Goal: Information Seeking & Learning: Learn about a topic

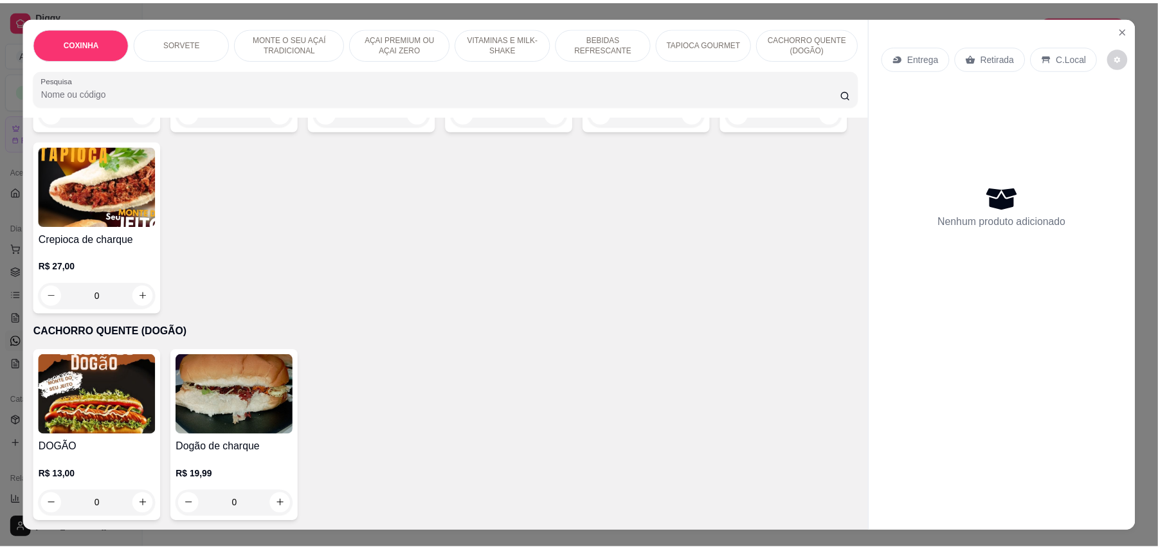
scroll to position [1908, 0]
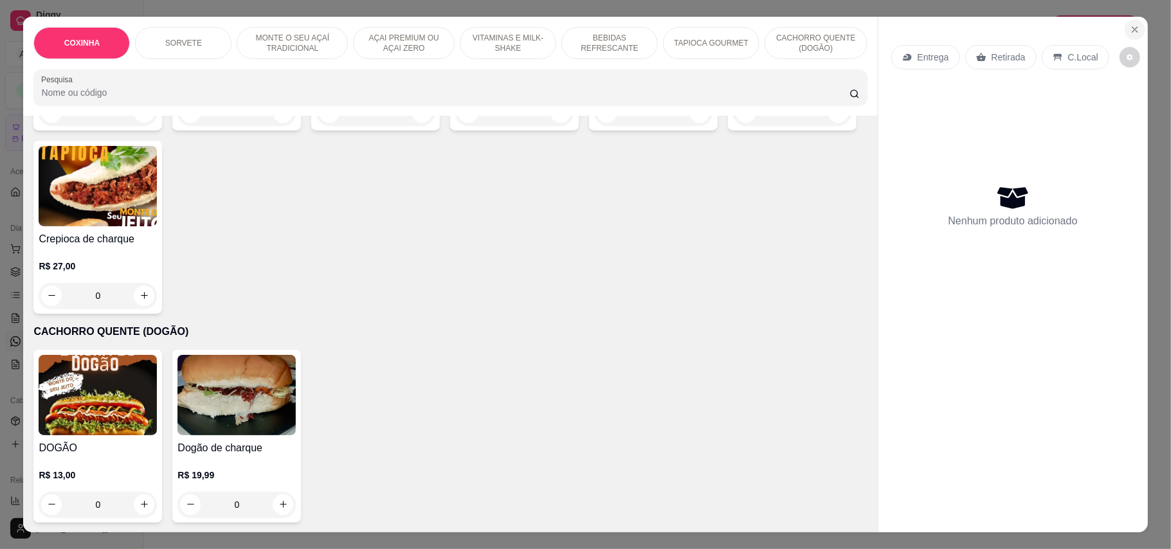
click at [1131, 27] on icon "Close" at bounding box center [1134, 29] width 10 height 10
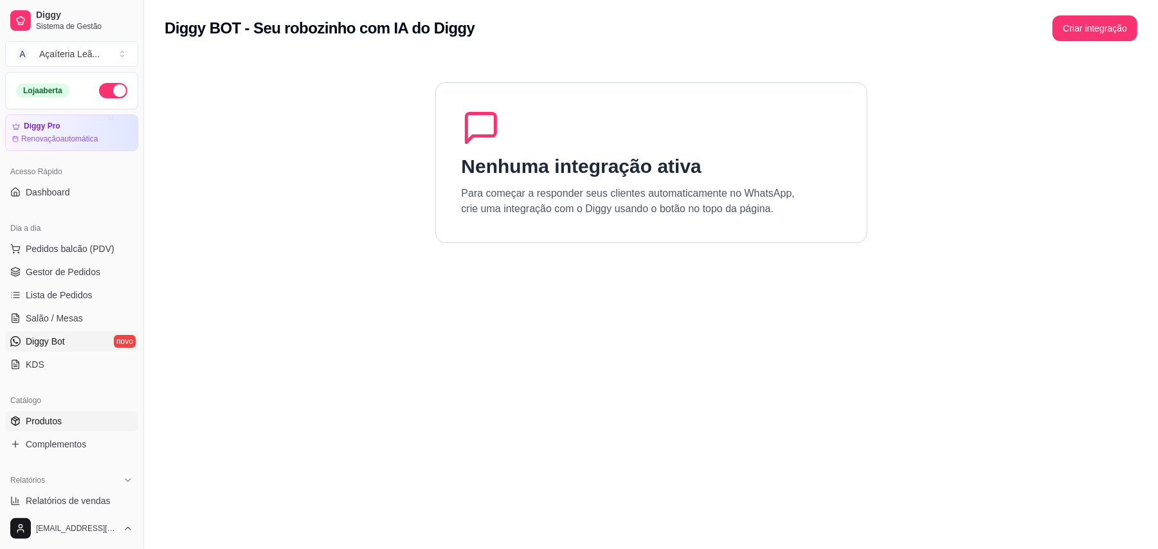
click at [31, 424] on span "Produtos" at bounding box center [44, 421] width 36 height 13
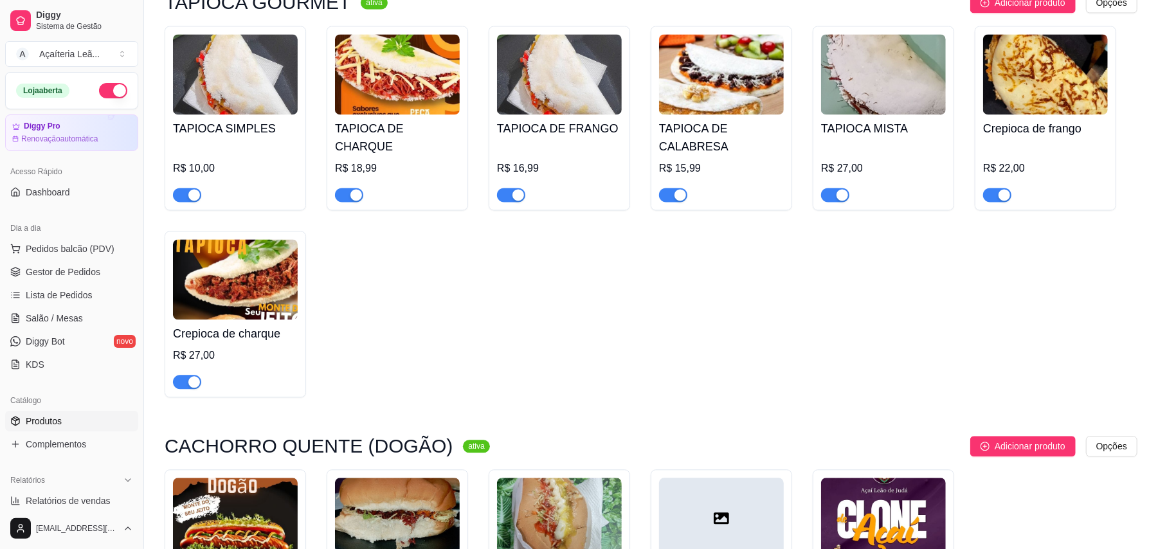
scroll to position [2042, 0]
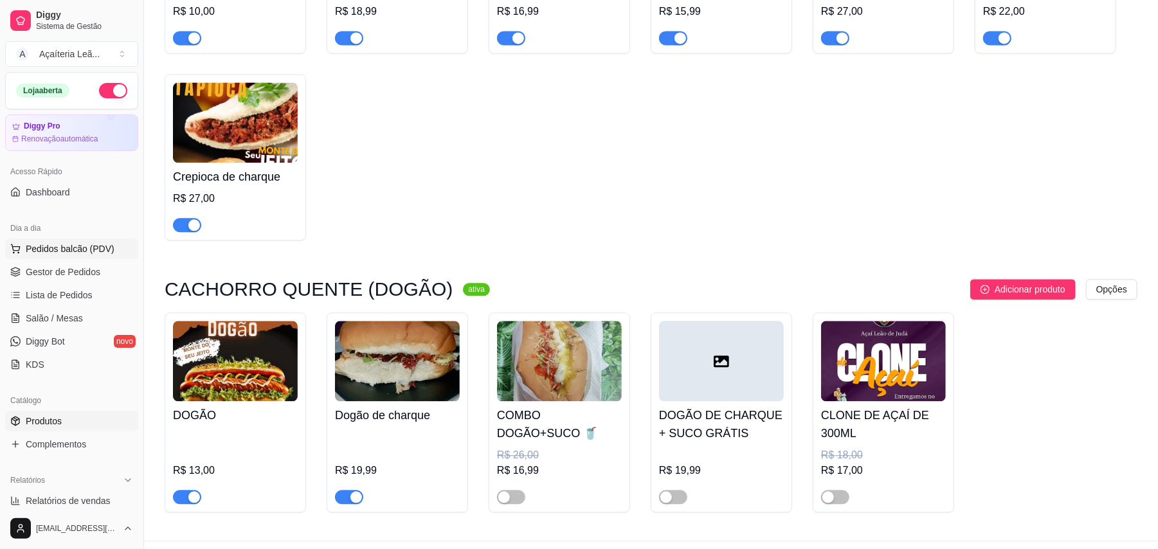
click at [44, 251] on span "Pedidos balcão (PDV)" at bounding box center [70, 248] width 89 height 13
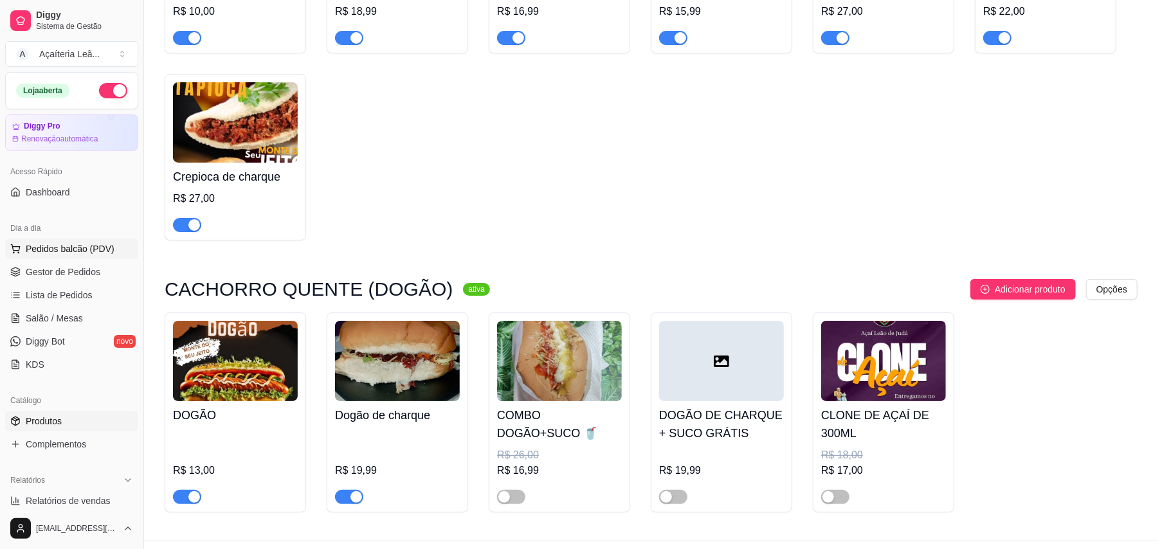
click at [50, 273] on img at bounding box center [98, 244] width 118 height 80
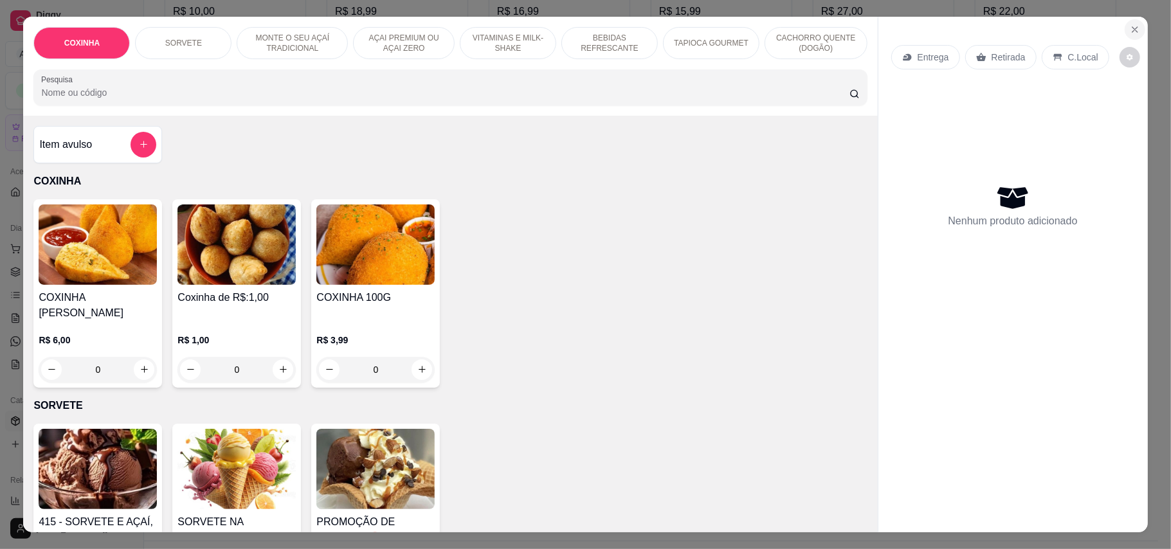
click at [1131, 24] on icon "Close" at bounding box center [1134, 29] width 10 height 10
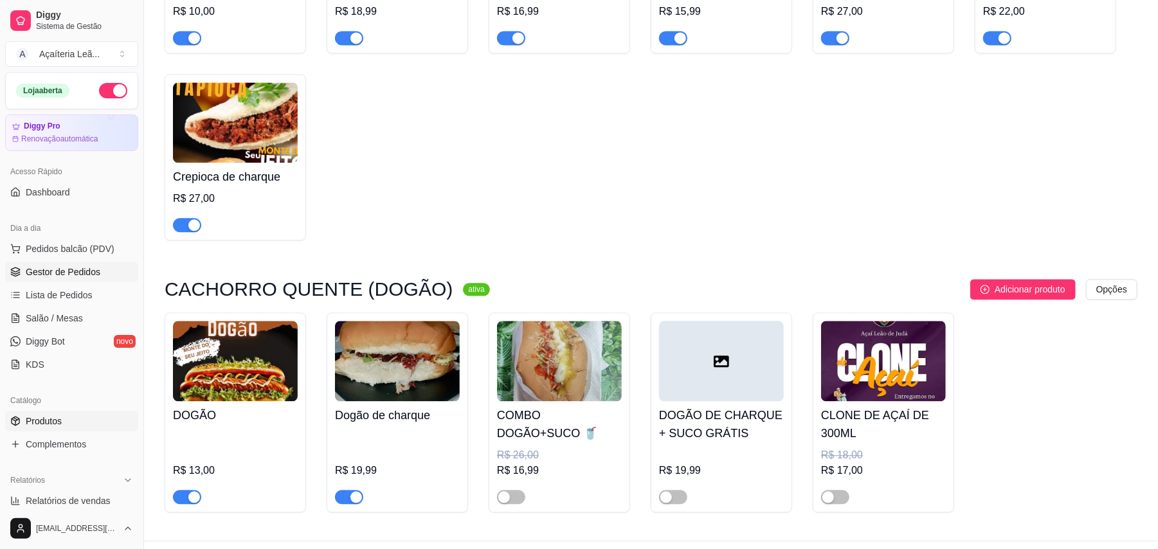
click at [26, 276] on span "Gestor de Pedidos" at bounding box center [63, 271] width 75 height 13
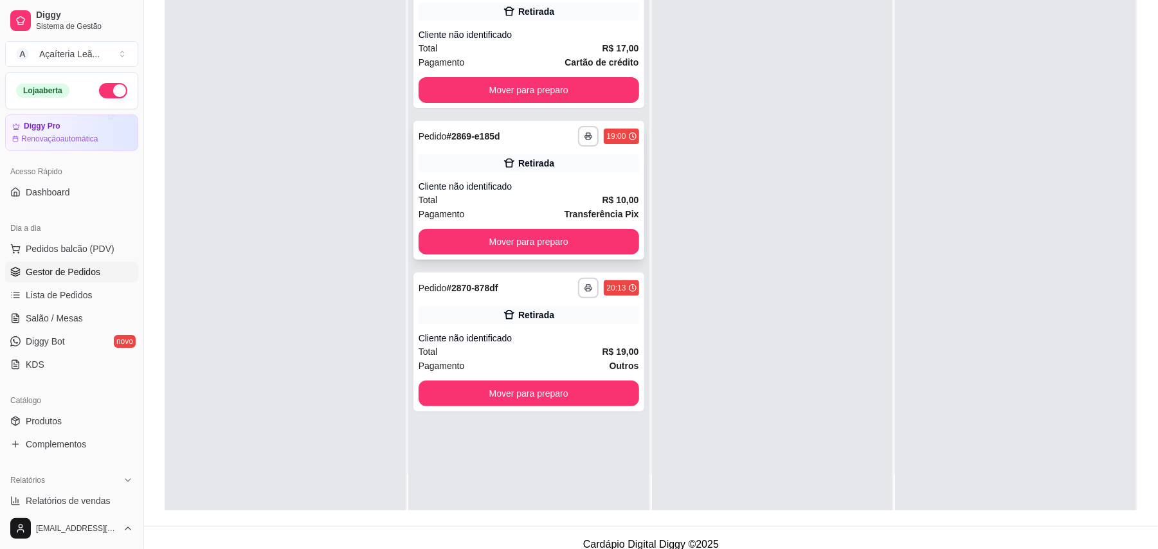
scroll to position [196, 0]
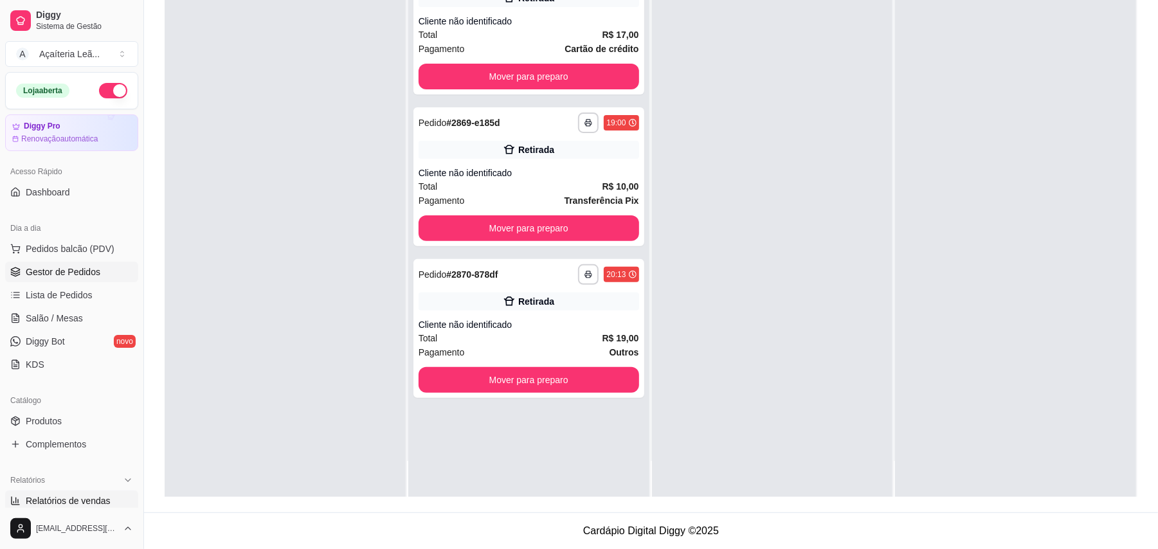
click at [58, 494] on span "Relatórios de vendas" at bounding box center [68, 500] width 85 height 13
click at [93, 496] on span "Relatórios de vendas" at bounding box center [68, 500] width 85 height 13
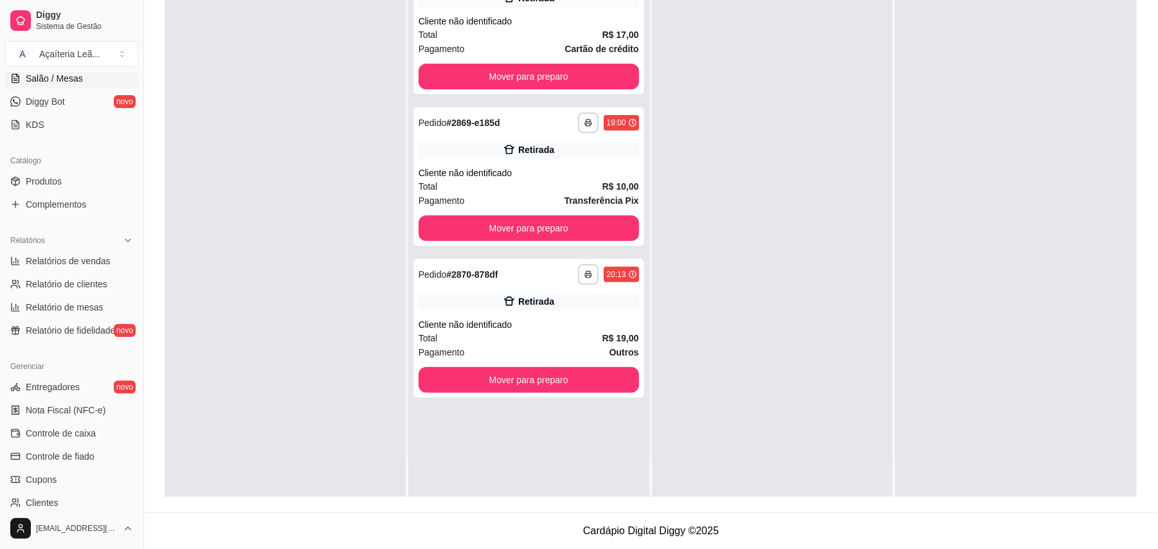
scroll to position [376, 0]
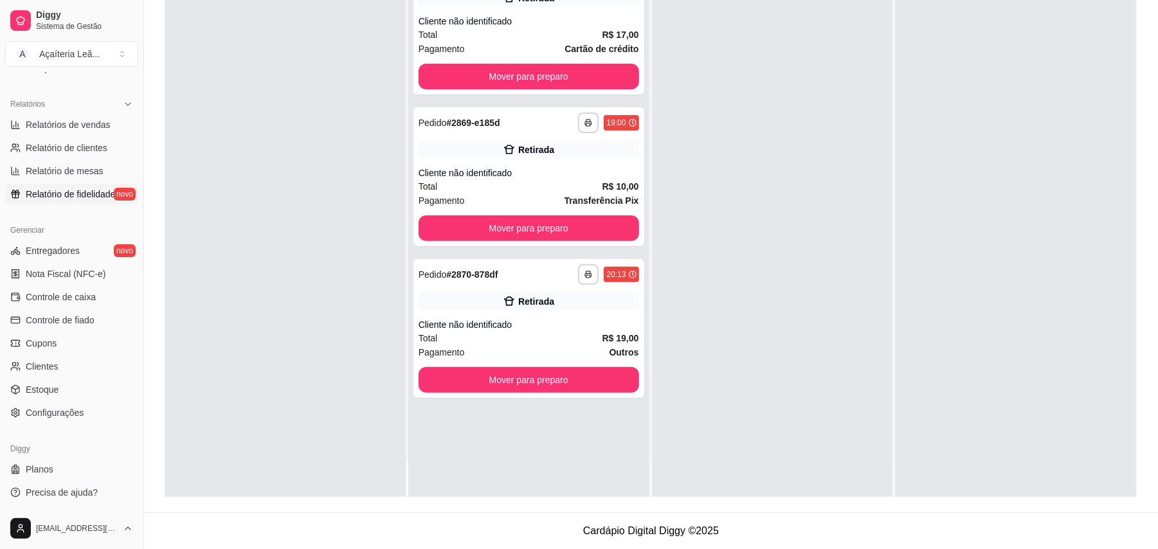
click at [63, 194] on span "Relatório de fidelidade" at bounding box center [70, 194] width 89 height 13
click at [67, 119] on span "Relatórios de vendas" at bounding box center [68, 124] width 85 height 13
click at [73, 150] on span "Relatório de clientes" at bounding box center [67, 147] width 82 height 13
click at [40, 123] on span "Relatórios de vendas" at bounding box center [68, 124] width 85 height 13
click at [58, 126] on span "Relatórios de vendas" at bounding box center [68, 124] width 85 height 13
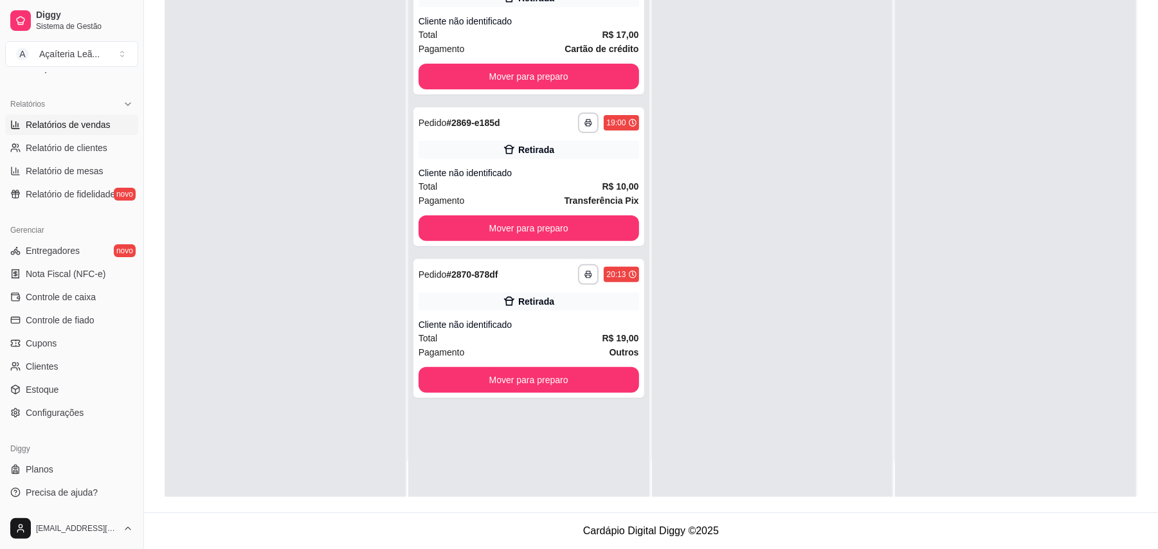
click at [60, 127] on span "Relatórios de vendas" at bounding box center [68, 124] width 85 height 13
click at [63, 149] on span "Relatório de clientes" at bounding box center [67, 147] width 82 height 13
click at [62, 165] on span "Relatório de mesas" at bounding box center [65, 171] width 78 height 13
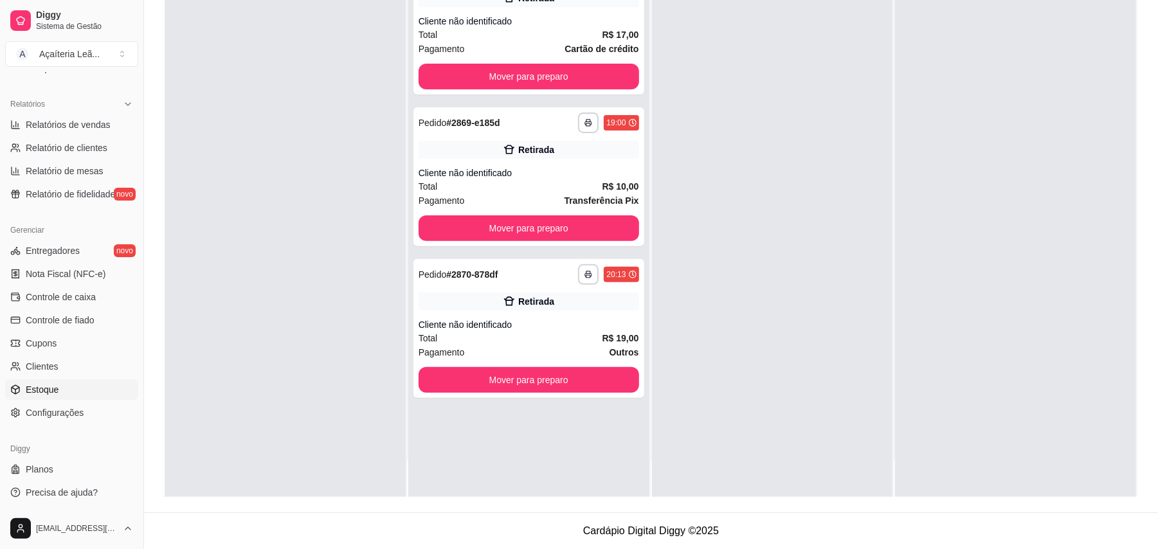
click at [69, 390] on link "Estoque" at bounding box center [71, 389] width 133 height 21
click at [87, 280] on span "Nota Fiscal (NFC-e)" at bounding box center [66, 273] width 80 height 13
click at [80, 302] on span "Controle de caixa" at bounding box center [61, 297] width 70 height 13
click at [78, 318] on span "Controle de fiado" at bounding box center [60, 320] width 69 height 13
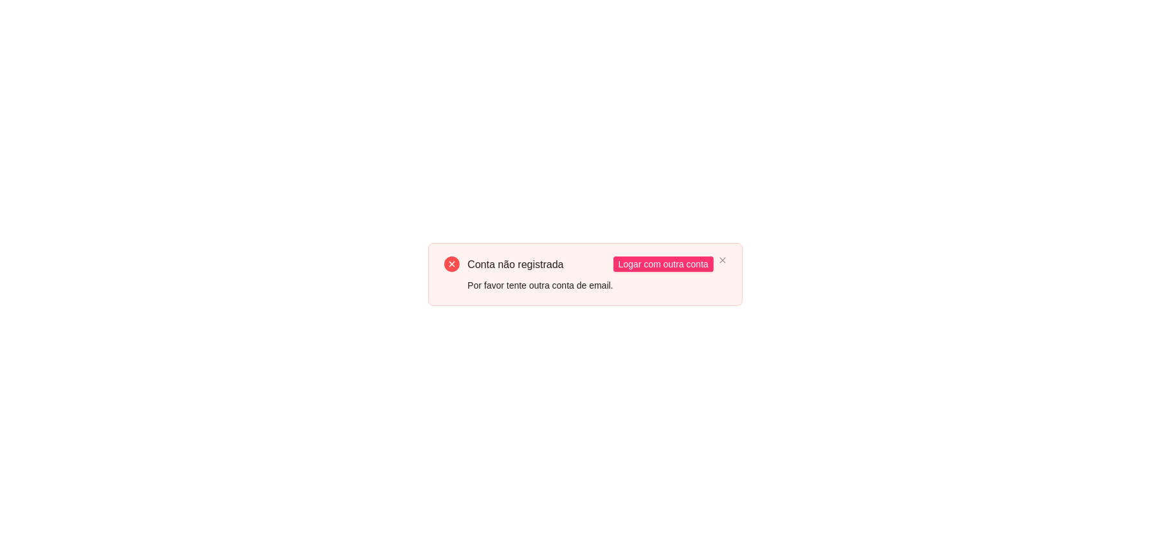
scroll to position [0, 0]
